Goal: Transaction & Acquisition: Purchase product/service

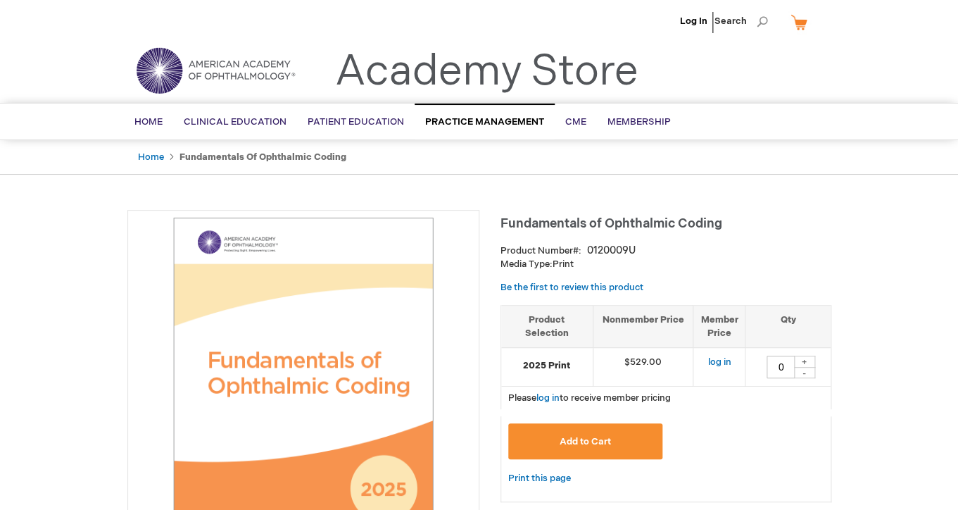
click at [796, 30] on link "My Cart" at bounding box center [805, 22] width 34 height 25
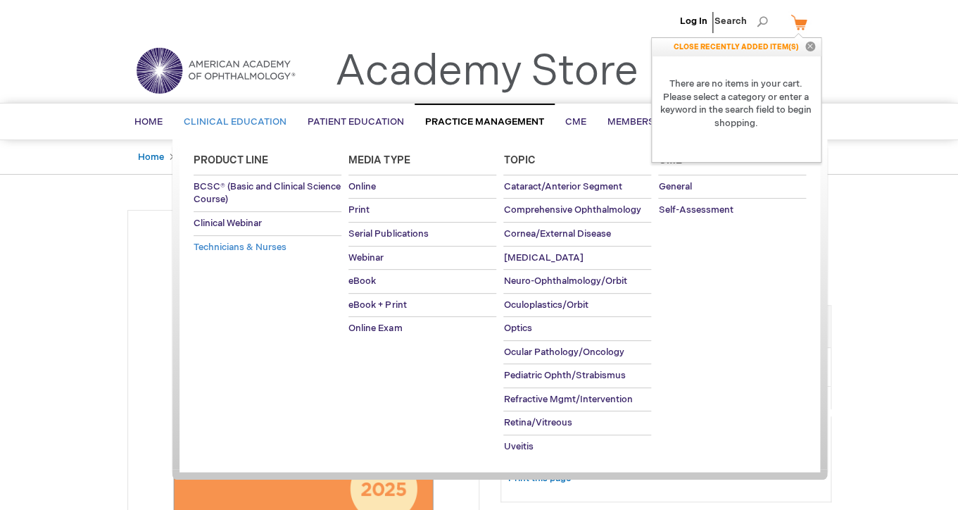
click at [275, 250] on span "Technicians & Nurses" at bounding box center [240, 246] width 93 height 11
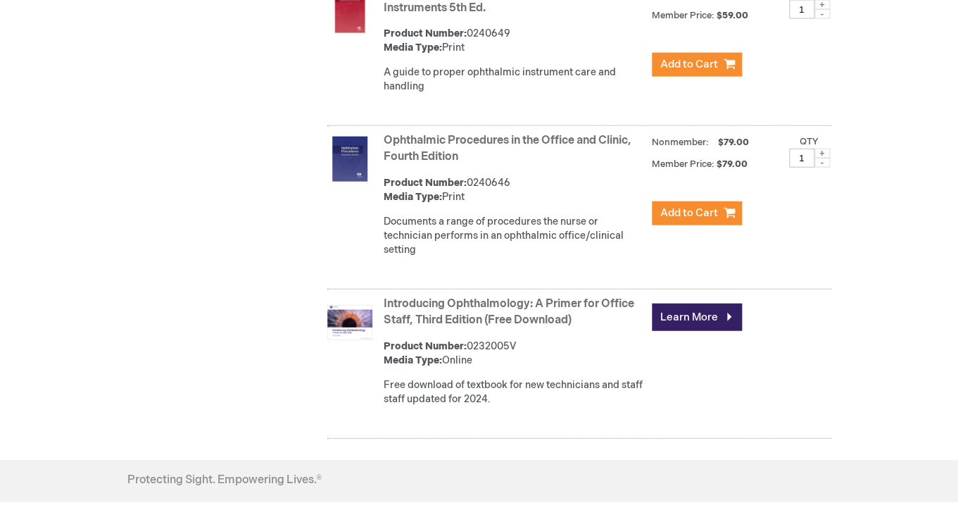
scroll to position [1078, 0]
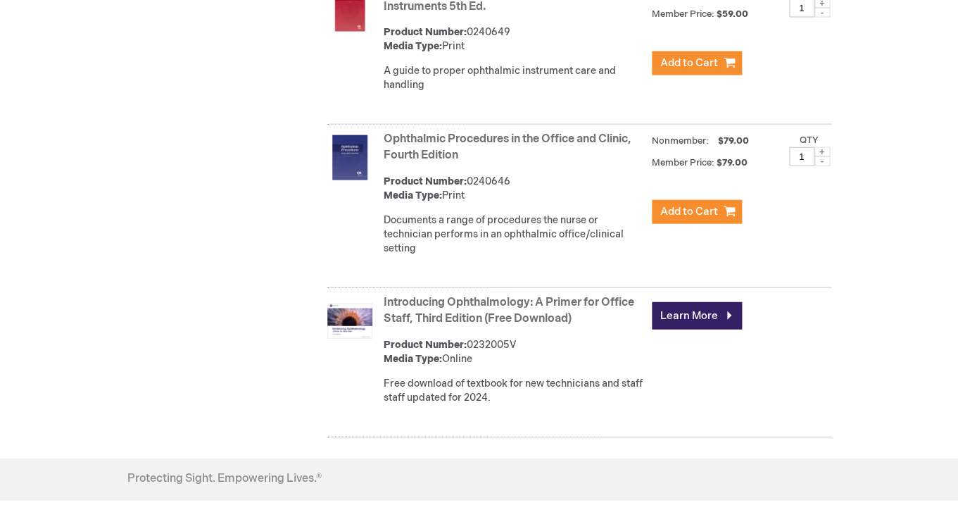
click at [508, 315] on link "Introducing Ophthalmology: A Primer for Office Staff, Third Edition (Free Downl…" at bounding box center [509, 311] width 251 height 30
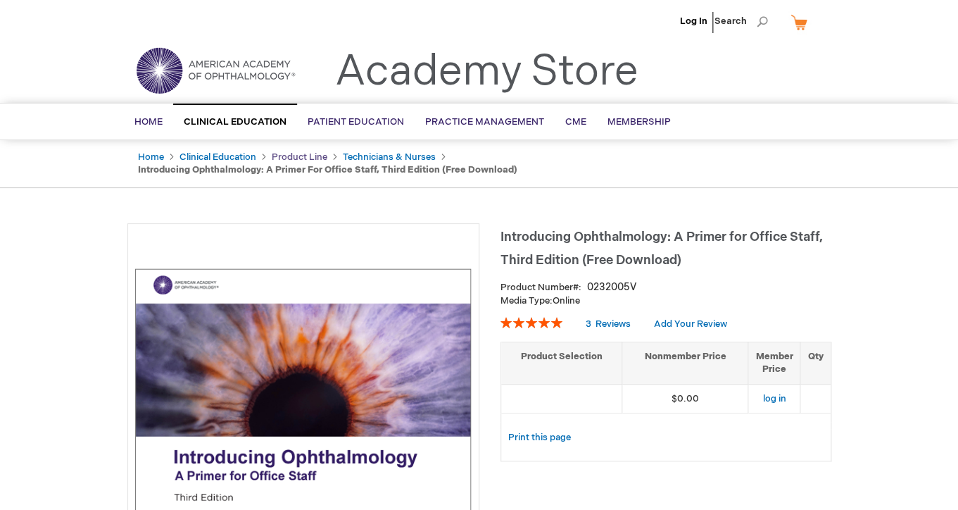
click at [319, 158] on link "Product Line" at bounding box center [300, 156] width 56 height 11
